Goal: Obtain resource: Download file/media

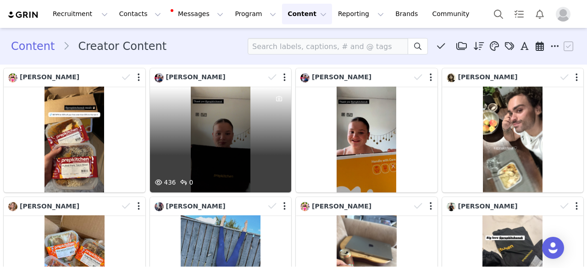
click at [224, 154] on div "436 0" at bounding box center [221, 140] width 142 height 106
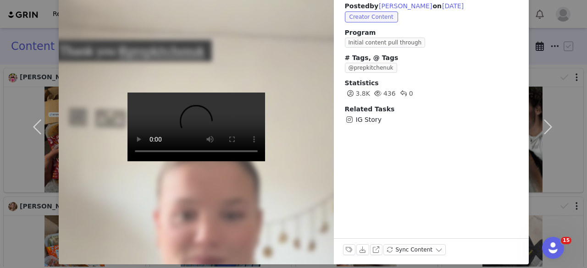
scroll to position [63, 0]
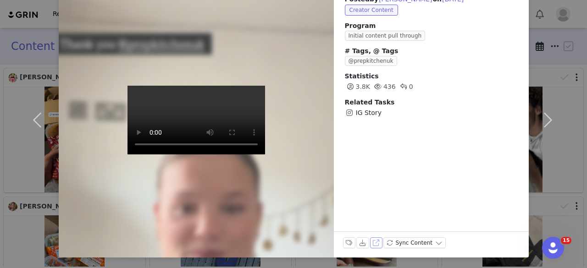
click at [373, 244] on button "View on Instagram" at bounding box center [376, 243] width 13 height 11
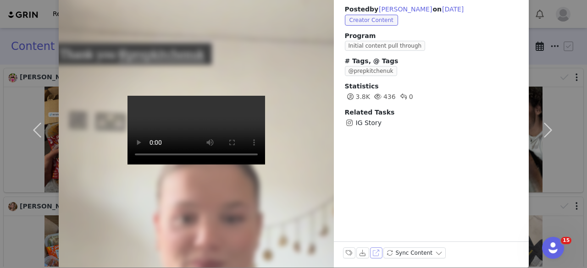
scroll to position [51, 0]
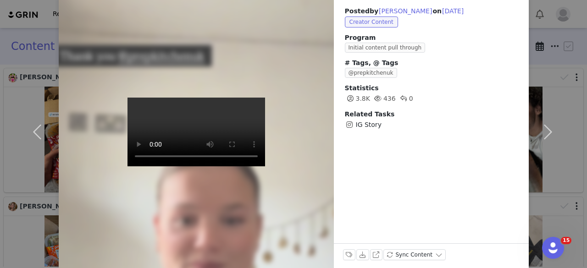
click at [567, 32] on div "Posted by [PERSON_NAME] on [DATE] Creator Content Program Initial content pull …" at bounding box center [293, 134] width 587 height 268
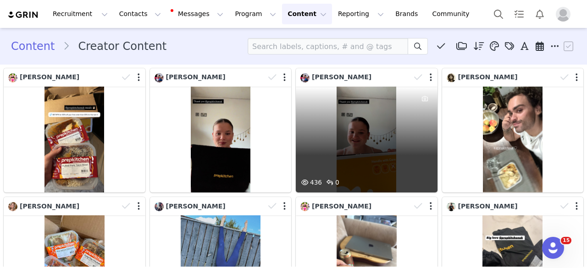
click at [338, 114] on div "436 0" at bounding box center [367, 140] width 142 height 106
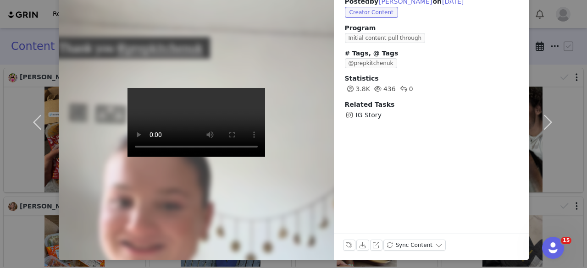
scroll to position [61, 0]
click at [360, 244] on button "Download" at bounding box center [362, 244] width 13 height 11
click at [555, 29] on button "button" at bounding box center [548, 121] width 39 height 275
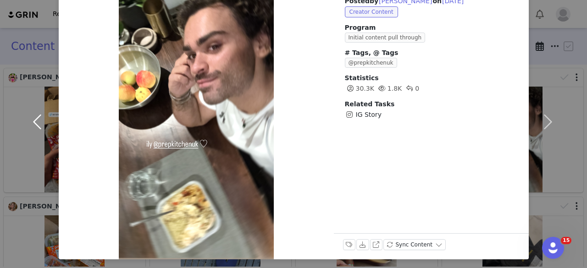
click at [38, 121] on button "button" at bounding box center [39, 121] width 39 height 275
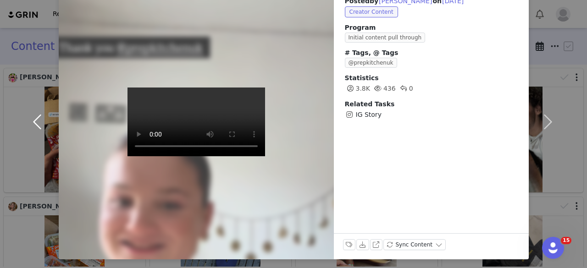
click at [38, 121] on button "button" at bounding box center [39, 121] width 39 height 275
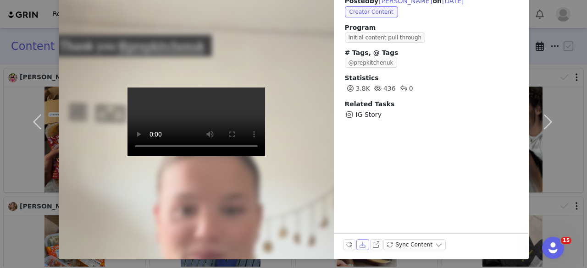
click at [360, 244] on button "Download" at bounding box center [362, 244] width 13 height 11
click at [575, 59] on div "Posted by [PERSON_NAME] on [DATE] Creator Content Program Initial content pull …" at bounding box center [293, 134] width 587 height 268
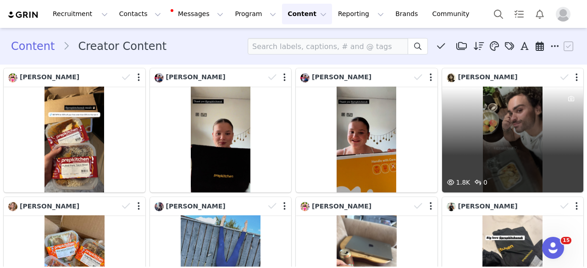
click at [470, 150] on div "1.8K 0" at bounding box center [513, 140] width 142 height 106
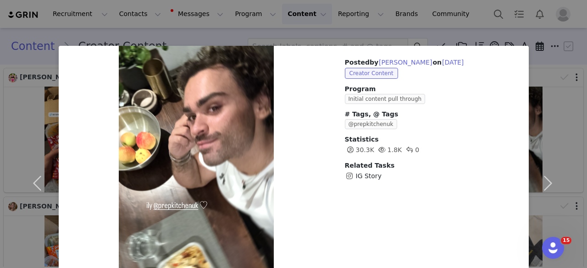
scroll to position [63, 0]
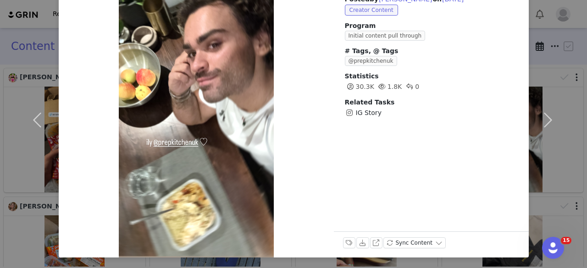
click at [578, 38] on div "Posted by [PERSON_NAME] on [DATE] Creator Content Program Initial content pull …" at bounding box center [293, 134] width 587 height 268
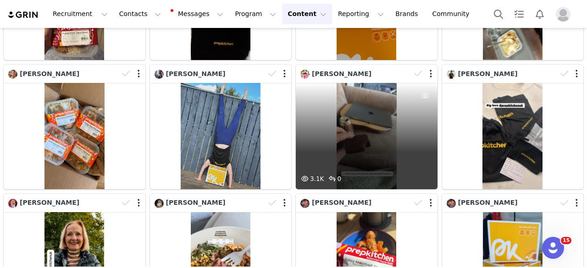
scroll to position [133, 0]
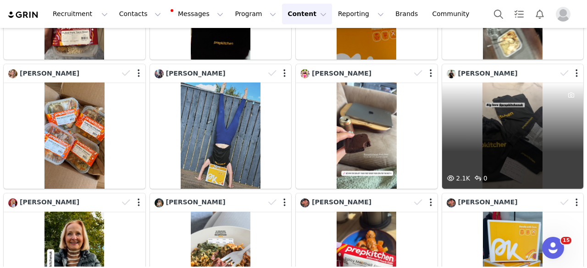
click at [483, 126] on div "2.1K 0" at bounding box center [513, 136] width 142 height 106
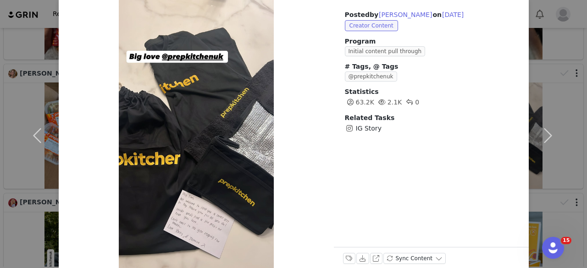
scroll to position [47, 0]
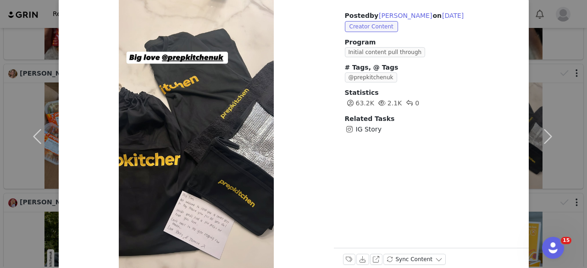
click at [578, 56] on div "Posted by [PERSON_NAME] on [DATE] Creator Content Program Initial content pull …" at bounding box center [293, 134] width 587 height 268
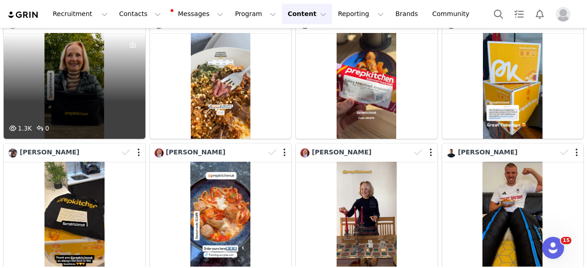
scroll to position [311, 0]
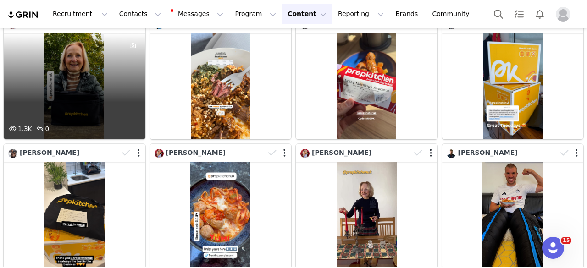
click at [92, 99] on div "1.3K 0" at bounding box center [75, 86] width 142 height 106
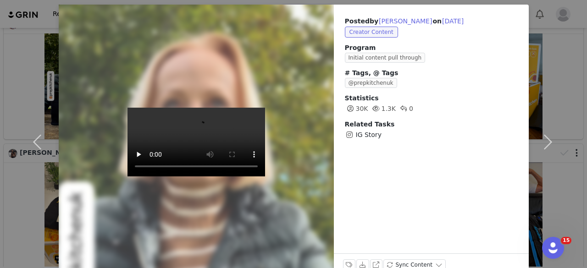
scroll to position [63, 0]
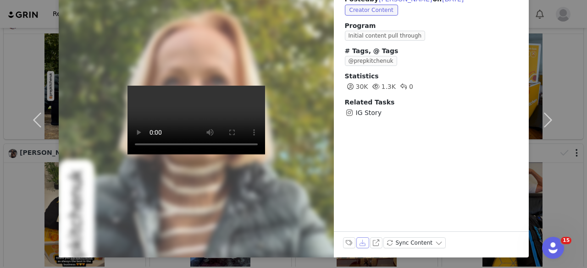
click at [357, 243] on button "Download" at bounding box center [362, 243] width 13 height 11
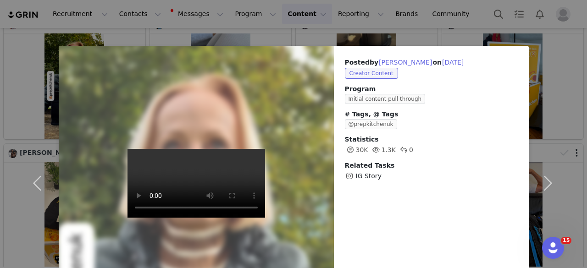
click at [579, 61] on div "Posted by [PERSON_NAME] on [DATE] Creator Content Program Initial content pull …" at bounding box center [293, 134] width 587 height 268
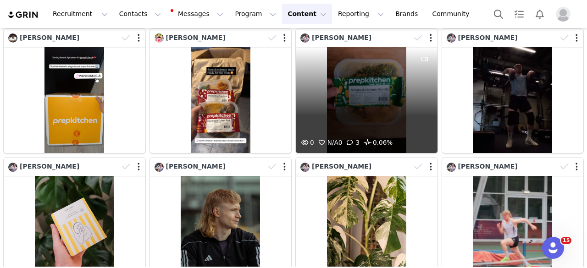
scroll to position [556, 0]
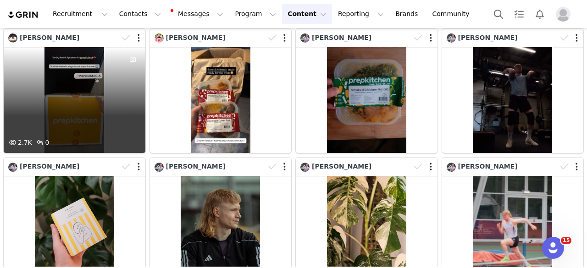
click at [84, 70] on div "2.7K 0" at bounding box center [75, 100] width 142 height 106
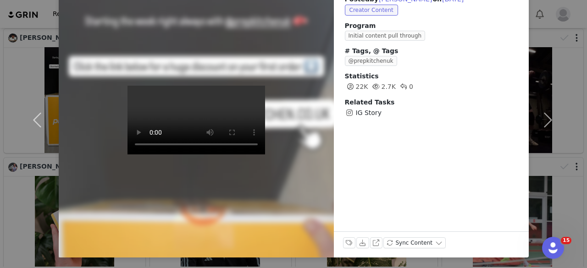
scroll to position [0, 0]
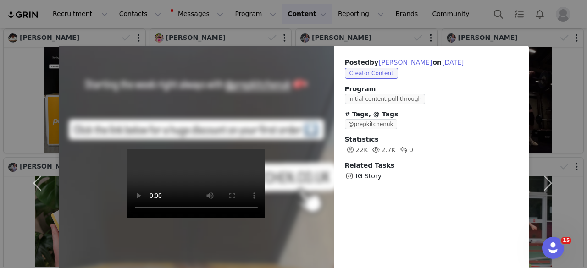
click at [575, 46] on div "Posted by [PERSON_NAME] on [DATE] Creator Content Program Initial content pull …" at bounding box center [293, 134] width 587 height 268
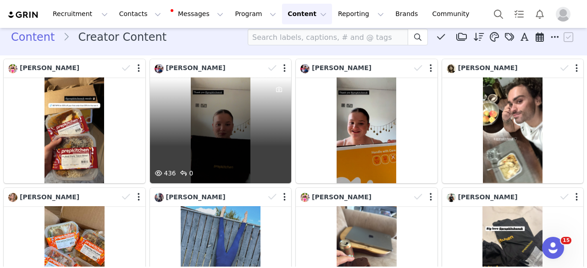
scroll to position [10, 0]
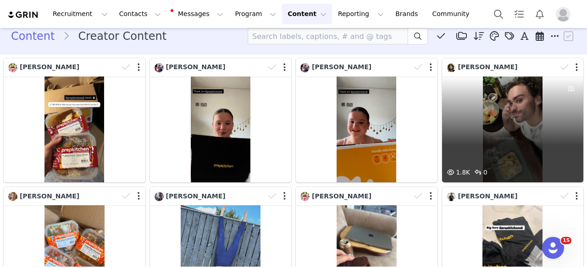
click at [481, 136] on div "1.8K 0" at bounding box center [513, 130] width 142 height 106
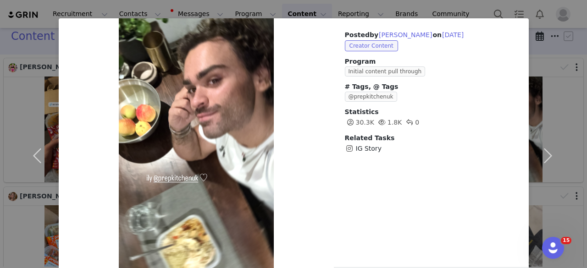
scroll to position [27, 0]
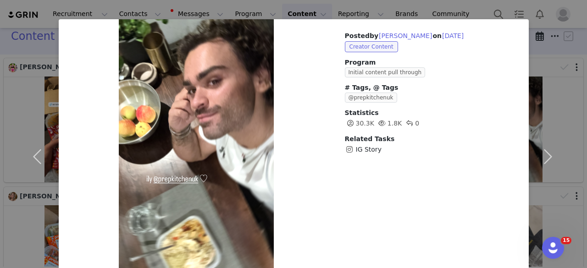
click at [573, 35] on div "Posted by [PERSON_NAME] on [DATE] Creator Content Program Initial content pull …" at bounding box center [293, 134] width 587 height 268
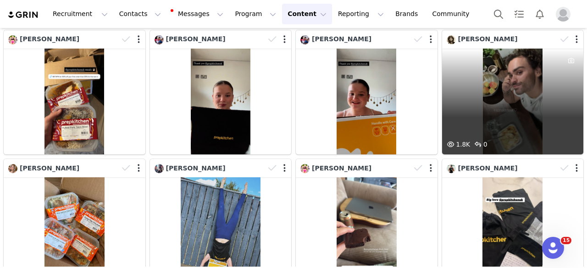
scroll to position [39, 0]
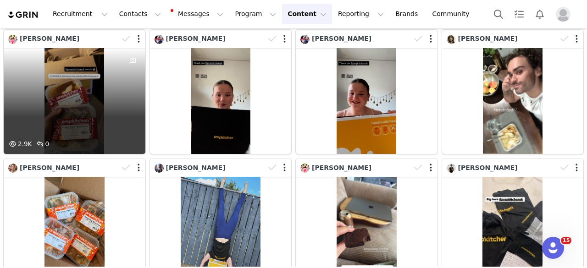
click at [114, 121] on div "2.9K 0" at bounding box center [75, 101] width 142 height 106
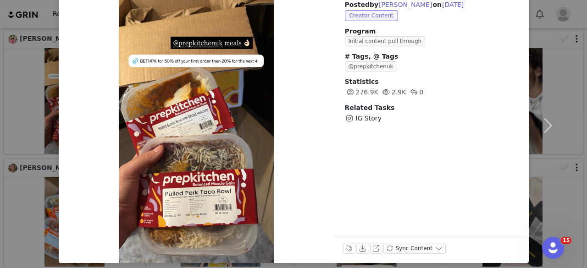
scroll to position [0, 0]
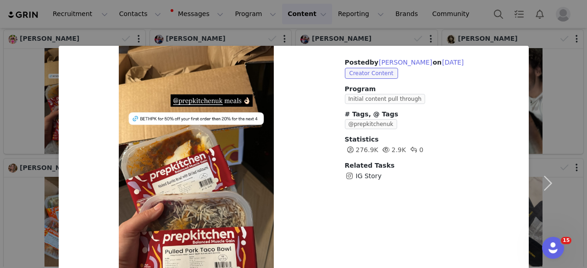
click at [579, 29] on div "Posted by [PERSON_NAME] on [DATE] Creator Content Program Initial content pull …" at bounding box center [293, 134] width 587 height 268
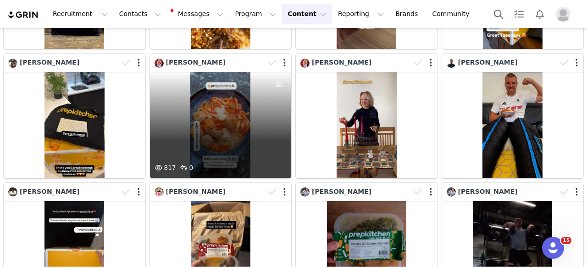
scroll to position [402, 0]
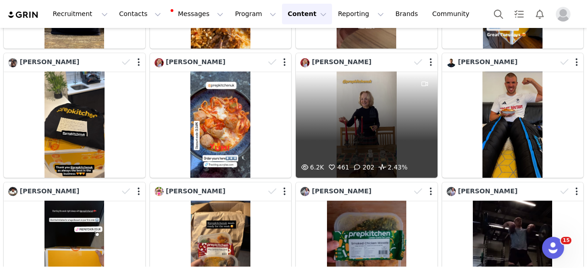
click at [344, 126] on div "6.2K 461 202 2.43%" at bounding box center [367, 125] width 142 height 106
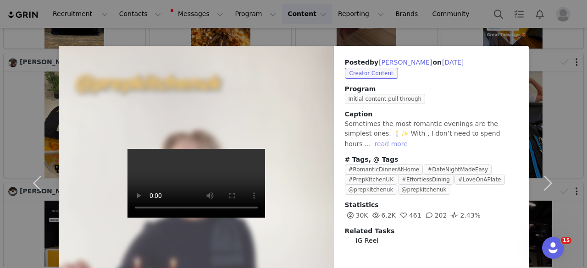
click at [371, 144] on button "read more" at bounding box center [391, 143] width 40 height 11
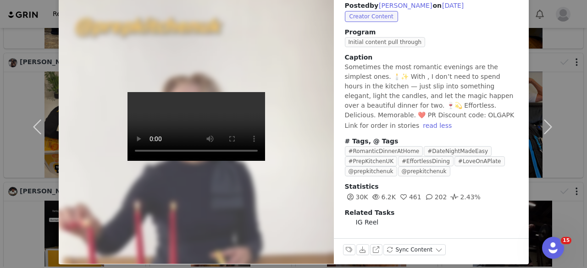
scroll to position [56, 0]
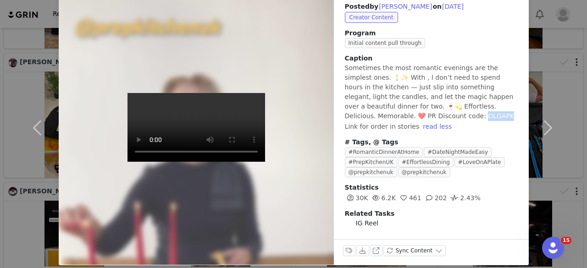
drag, startPoint x: 363, startPoint y: 115, endPoint x: 340, endPoint y: 116, distance: 23.4
click at [340, 116] on div "Posted by [PERSON_NAME] on [DATE] Creator Content Program Initial content pull …" at bounding box center [431, 114] width 195 height 249
copy span "APK Li"
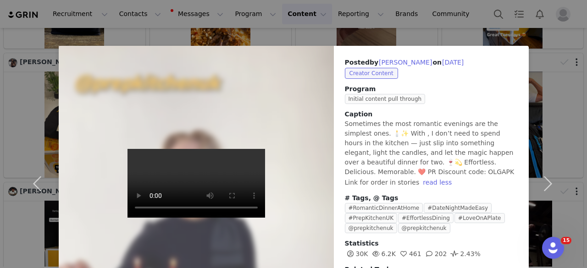
click at [574, 44] on div "Posted by [PERSON_NAME] on [DATE] Creator Content Program Initial content pull …" at bounding box center [293, 134] width 587 height 268
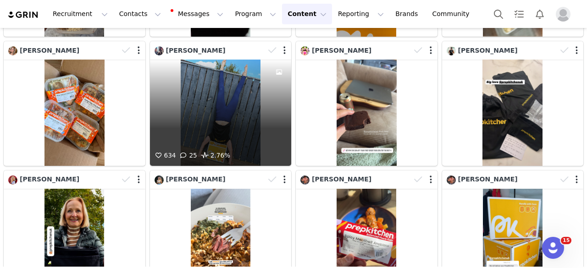
scroll to position [155, 0]
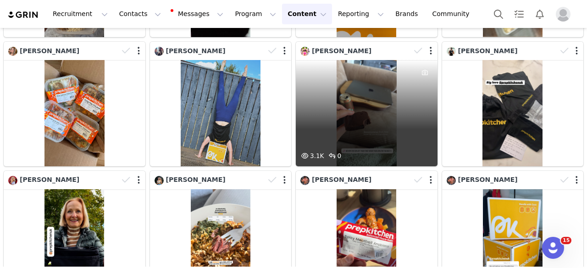
click at [366, 82] on div "3.1K 0" at bounding box center [367, 113] width 142 height 106
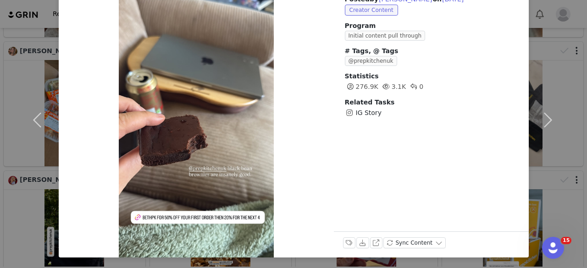
scroll to position [0, 0]
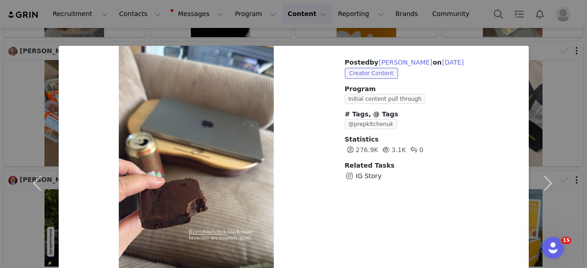
click at [573, 42] on div "Posted by [PERSON_NAME] on [DATE] Creator Content Program Initial content pull …" at bounding box center [293, 134] width 587 height 268
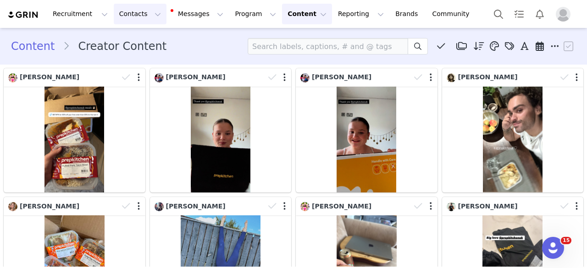
click at [139, 8] on button "Contacts Contacts" at bounding box center [140, 14] width 53 height 21
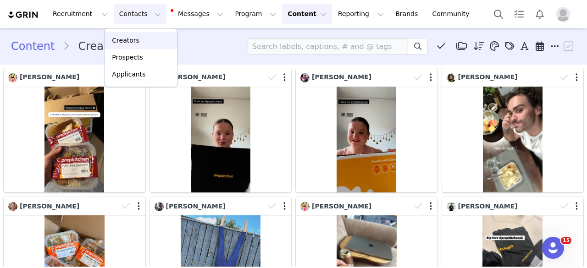
click at [138, 40] on div "Creators" at bounding box center [140, 41] width 61 height 10
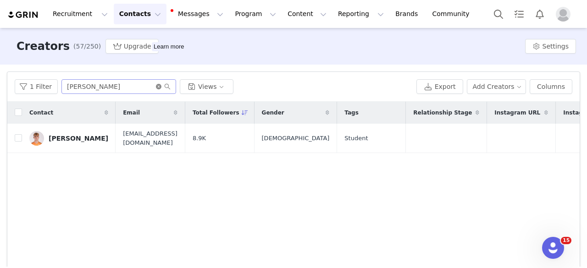
click at [156, 86] on icon "icon: close-circle" at bounding box center [159, 87] width 6 height 6
